Goal: Task Accomplishment & Management: Use online tool/utility

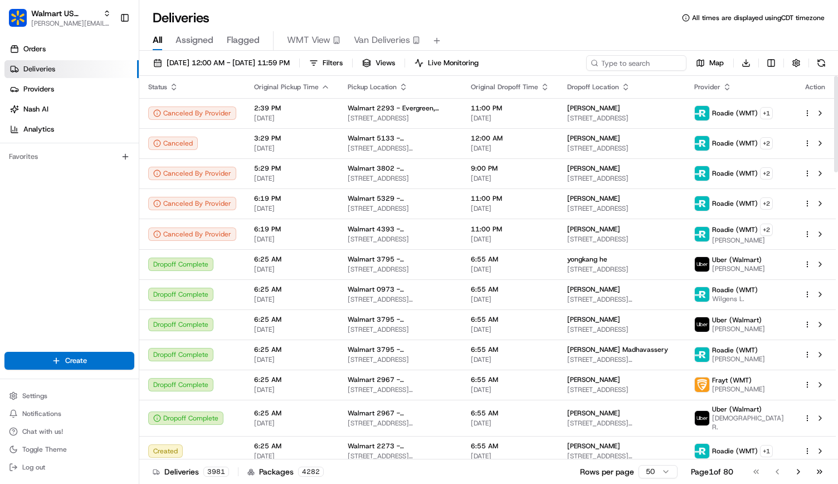
click at [732, 90] on icon "button" at bounding box center [727, 86] width 9 height 9
click at [798, 69] on button "button" at bounding box center [796, 63] width 16 height 16
click at [612, 25] on div "Deliveries All times are displayed using CDT timezone" at bounding box center [488, 18] width 699 height 18
click at [395, 61] on span "Views" at bounding box center [386, 63] width 20 height 10
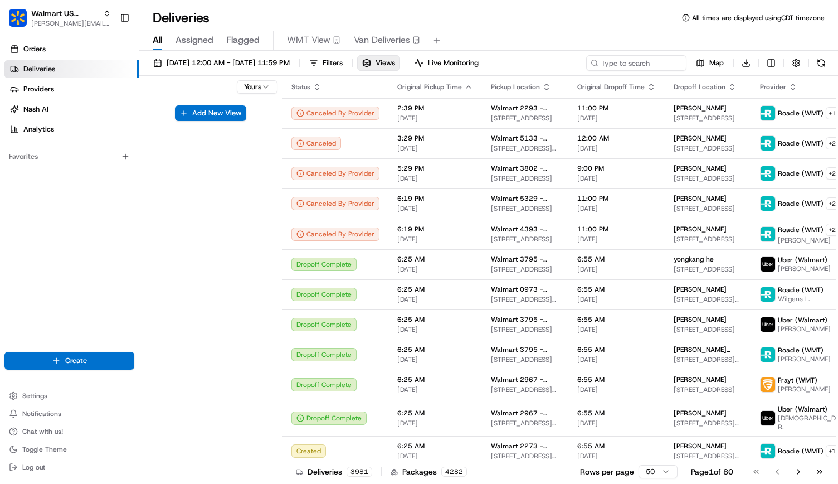
click at [618, 27] on div "All Assigned Flagged WMT View Van Deliveries" at bounding box center [488, 39] width 699 height 24
click at [768, 92] on th "Provider" at bounding box center [805, 87] width 108 height 22
click at [791, 85] on icon "button" at bounding box center [793, 85] width 4 height 2
click at [762, 145] on button "Courier Name (Z-A)" at bounding box center [770, 146] width 76 height 13
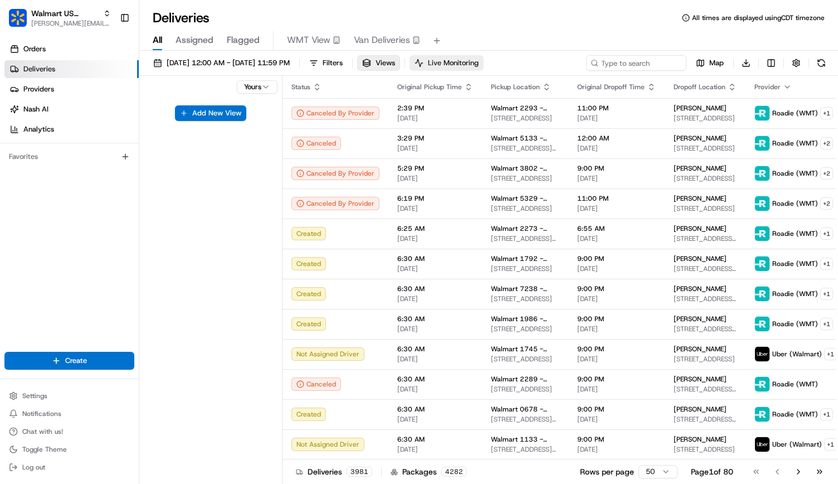
click at [479, 60] on span "Live Monitoring" at bounding box center [453, 63] width 51 height 10
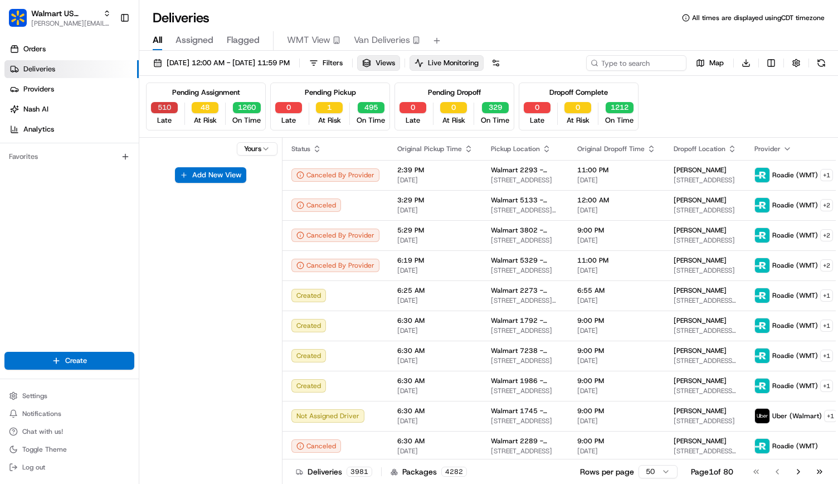
click at [159, 108] on button "510" at bounding box center [164, 107] width 27 height 11
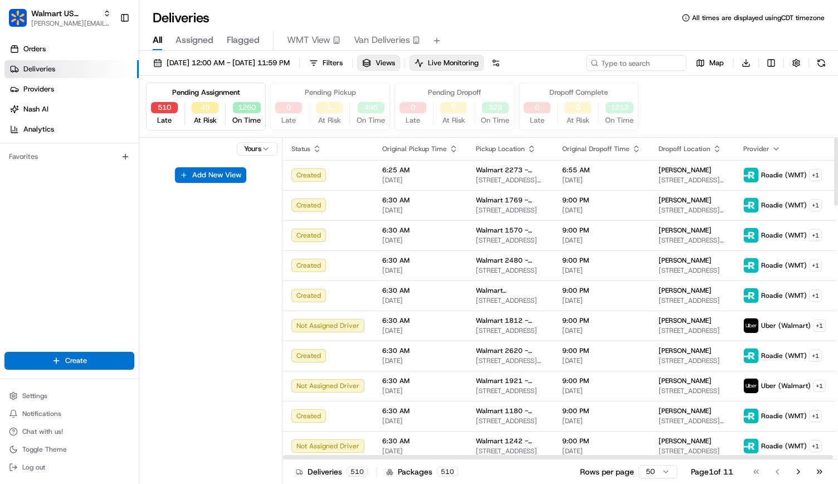
click at [772, 145] on icon "button" at bounding box center [776, 148] width 9 height 9
click at [504, 64] on button at bounding box center [496, 63] width 16 height 16
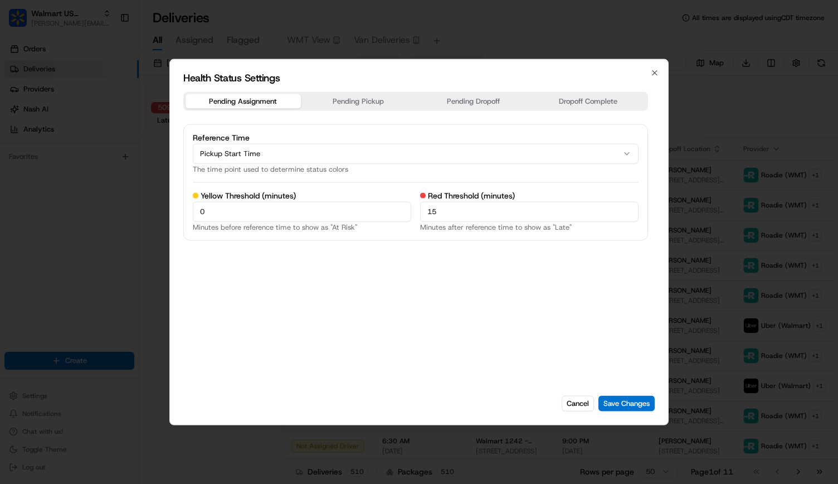
click at [656, 66] on div "Health Status Settings Pending Assignment Pending Pickup Pending Dropoff Dropof…" at bounding box center [418, 242] width 499 height 366
click at [656, 69] on icon "button" at bounding box center [654, 73] width 9 height 9
